Goal: Obtain resource: Download file/media

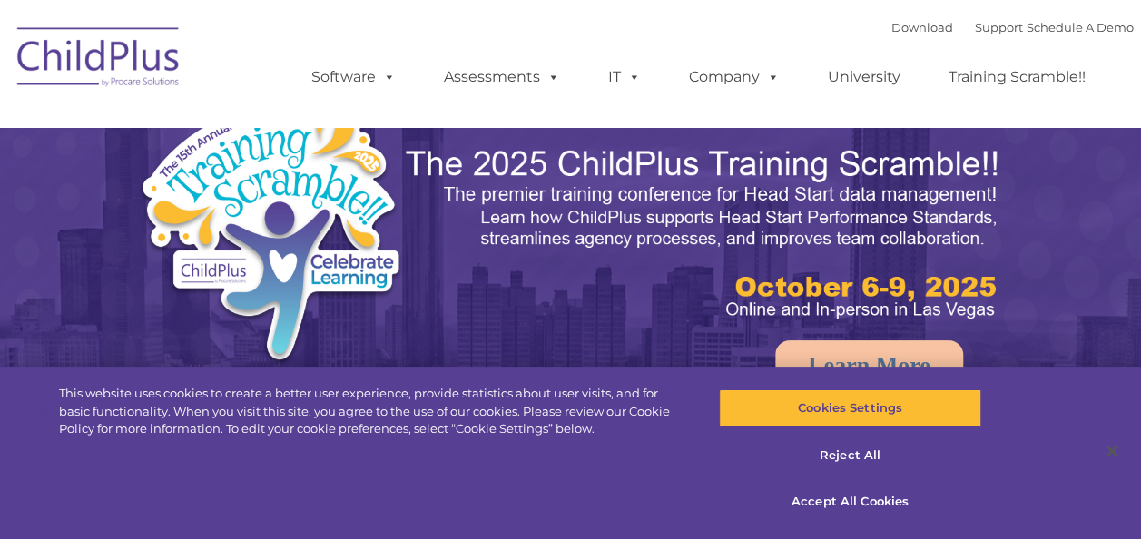
select select "MEDIUM"
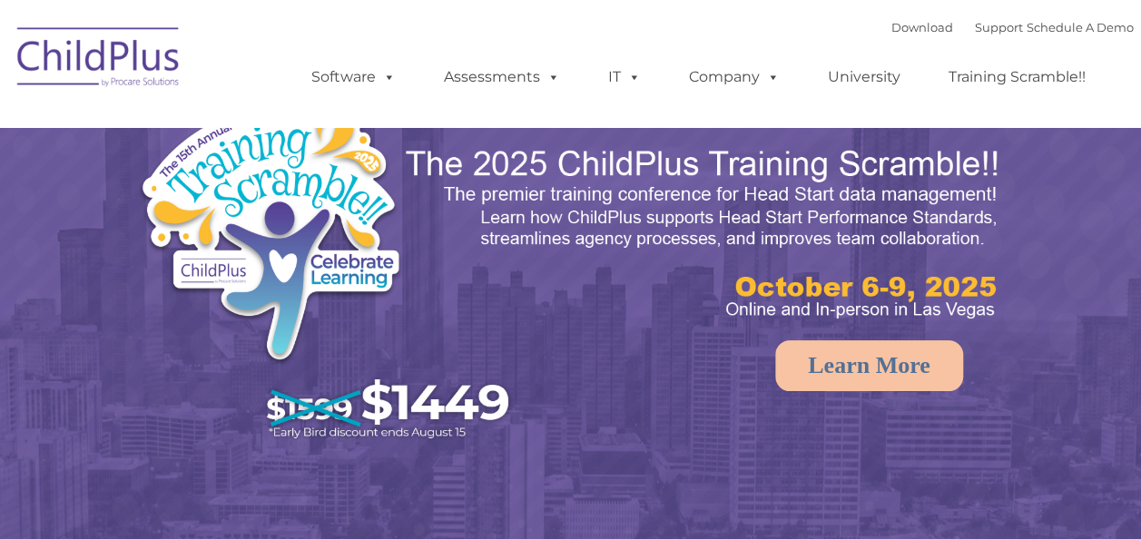
select select "MEDIUM"
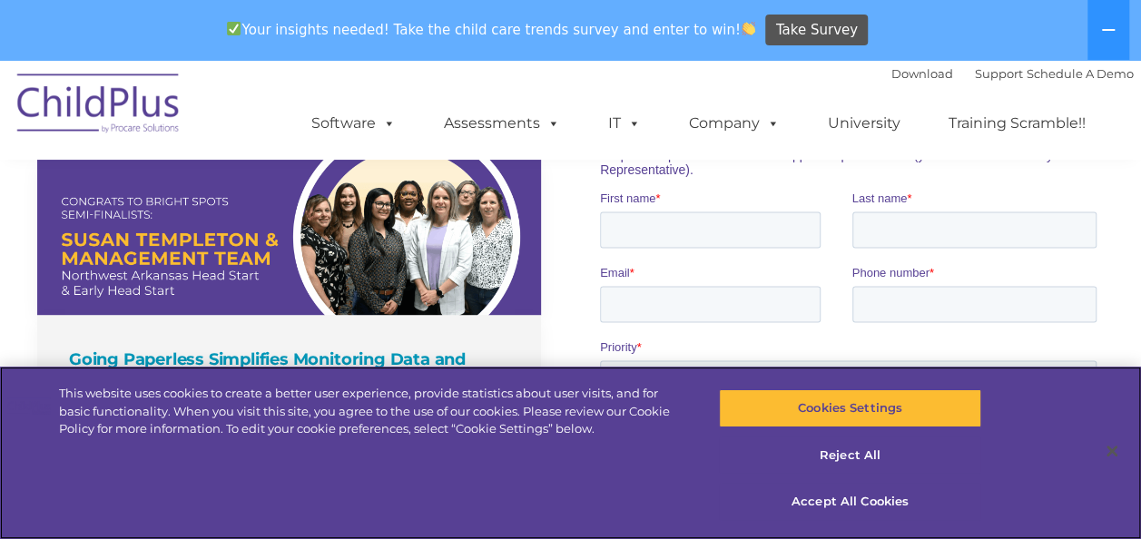
scroll to position [1286, 0]
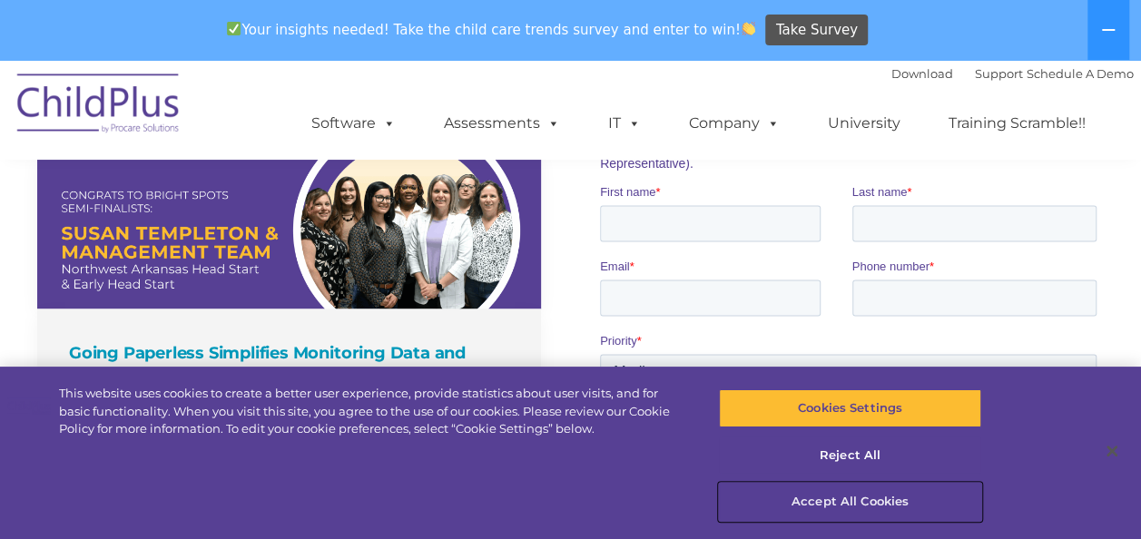
click at [864, 501] on button "Accept All Cookies" at bounding box center [850, 502] width 262 height 38
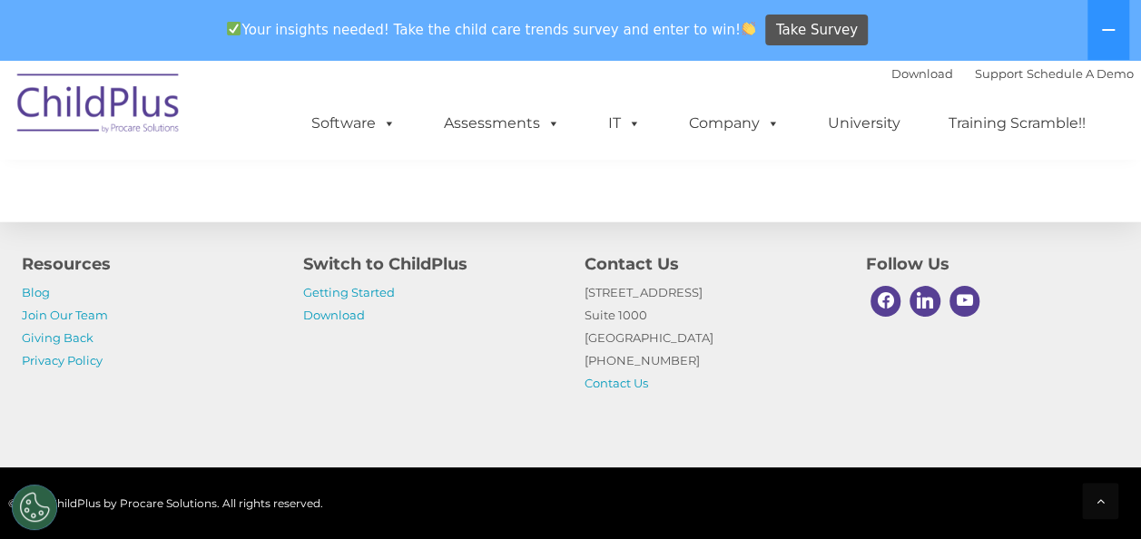
scroll to position [2220, 0]
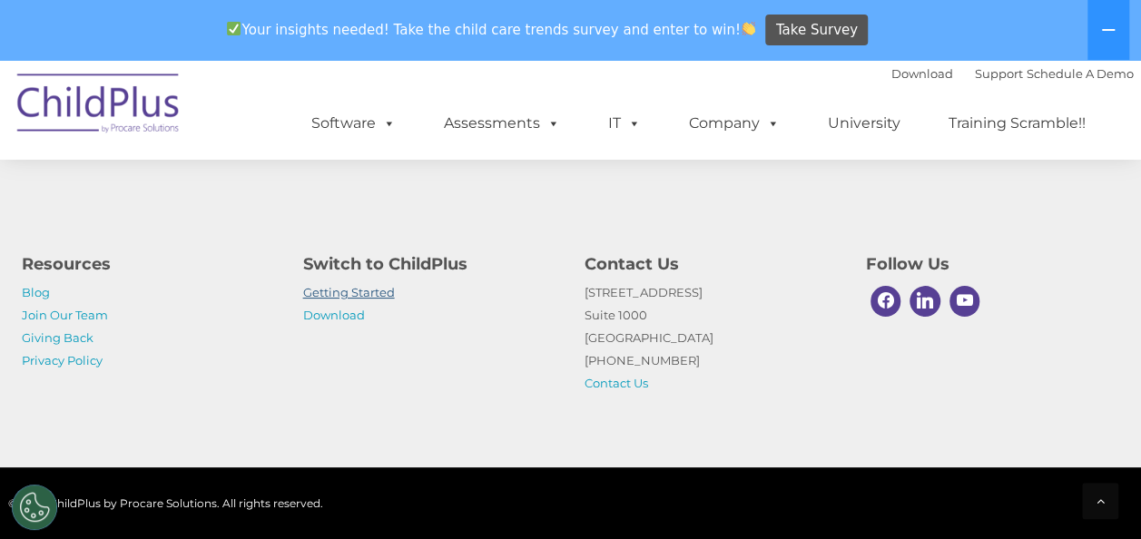
click at [344, 291] on link "Getting Started" at bounding box center [349, 292] width 92 height 15
click at [380, 256] on h4 "Switch to ChildPlus" at bounding box center [430, 263] width 254 height 25
click at [335, 313] on link "Download" at bounding box center [334, 315] width 62 height 15
